Goal: Task Accomplishment & Management: Manage account settings

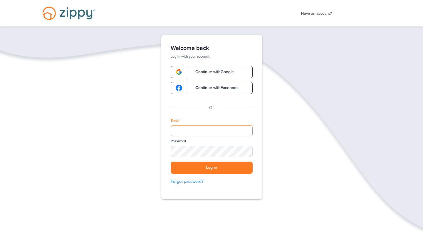
type input "**********"
click at [200, 169] on button "Log in" at bounding box center [212, 168] width 82 height 12
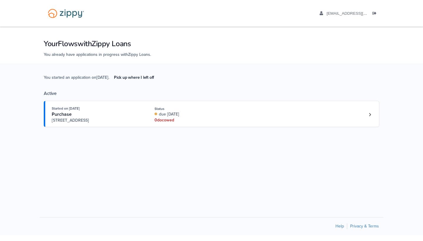
click at [220, 119] on div "0 doc owed" at bounding box center [193, 120] width 78 height 6
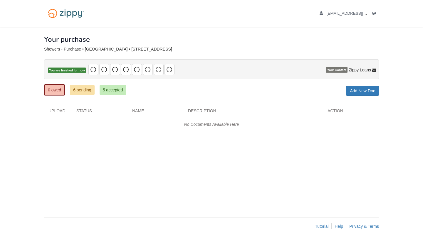
click at [81, 92] on link "6 pending" at bounding box center [82, 90] width 25 height 10
